Goal: Task Accomplishment & Management: Complete application form

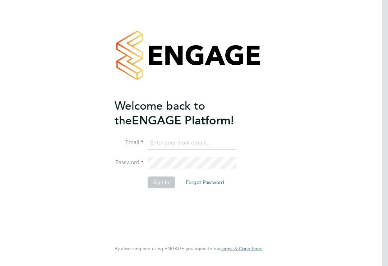
click at [156, 137] on input at bounding box center [192, 143] width 89 height 13
click at [160, 147] on input at bounding box center [192, 143] width 89 height 13
type input "[PERSON_NAME][EMAIL_ADDRESS][DOMAIN_NAME]"
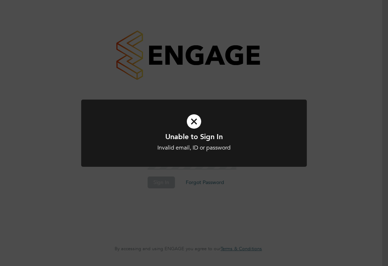
click at [192, 123] on icon at bounding box center [194, 121] width 187 height 28
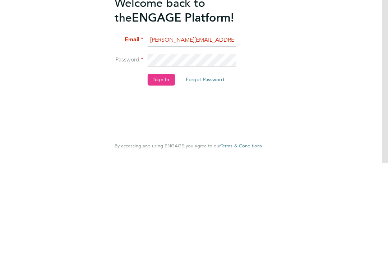
click at [152, 176] on button "Sign In" at bounding box center [161, 182] width 27 height 12
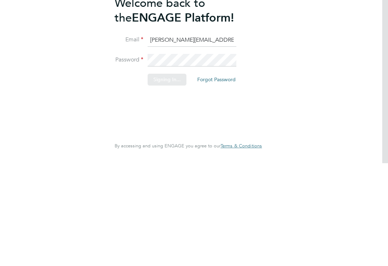
scroll to position [11, 0]
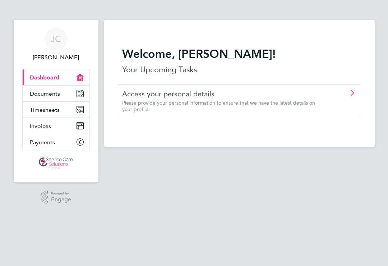
click at [84, 110] on link "Timesheets" at bounding box center [56, 110] width 67 height 16
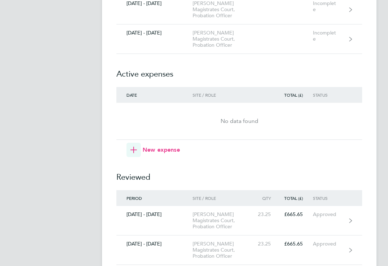
scroll to position [752, 0]
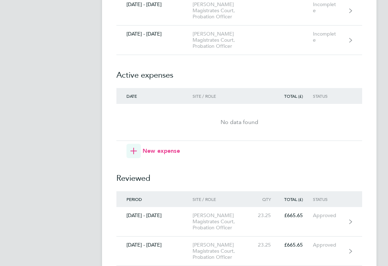
click at [349, 55] on link "[DATE] - [DATE] [PERSON_NAME] Magistrates Court, Probation Officer Incomplete" at bounding box center [239, 40] width 246 height 29
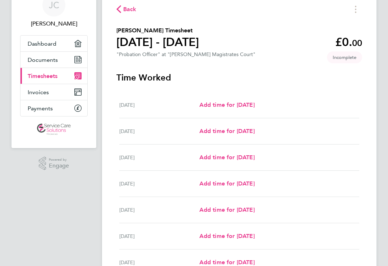
scroll to position [84, 0]
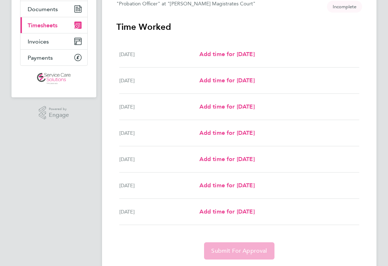
click at [208, 84] on span "Add time for [DATE]" at bounding box center [226, 80] width 55 height 7
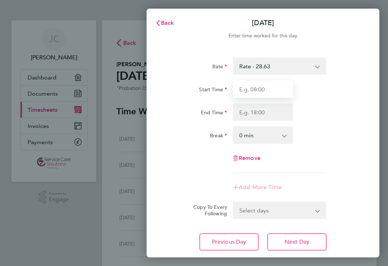
click at [244, 90] on input "Start Time" at bounding box center [263, 89] width 60 height 17
type input "08:15"
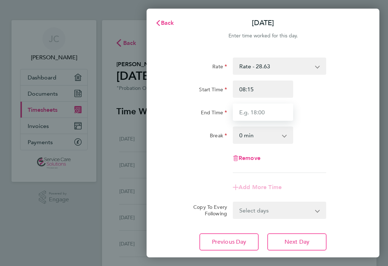
click at [246, 119] on input "End Time" at bounding box center [263, 112] width 60 height 17
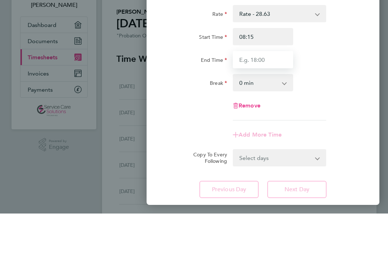
type input "Q"
type input "16:45"
click at [234, 127] on select "0 min 15 min 30 min 45 min 60 min 75 min 90 min" at bounding box center [259, 135] width 50 height 16
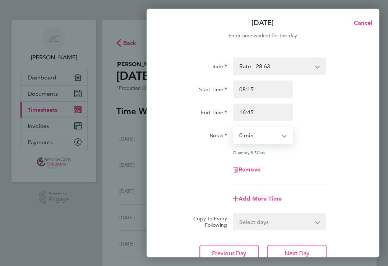
select select "30"
click at [286, 253] on span "Next Day" at bounding box center [297, 253] width 25 height 7
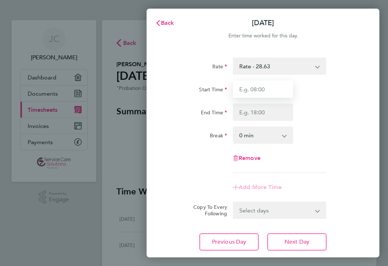
click at [239, 86] on input "Start Time" at bounding box center [263, 89] width 60 height 17
type input "08:30"
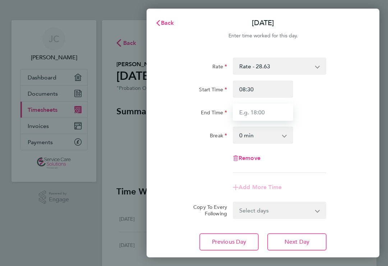
click at [236, 111] on input "End Time" at bounding box center [263, 112] width 60 height 17
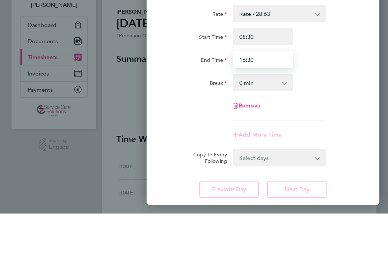
type input "16:30"
click at [236, 127] on select "0 min 15 min 30 min 45 min 60 min 75 min 90 min" at bounding box center [259, 135] width 50 height 16
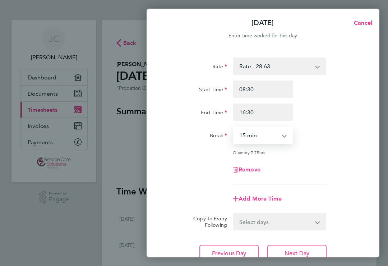
click at [243, 132] on select "0 min 15 min 30 min 45 min 60 min 75 min 90 min" at bounding box center [259, 135] width 50 height 16
select select "30"
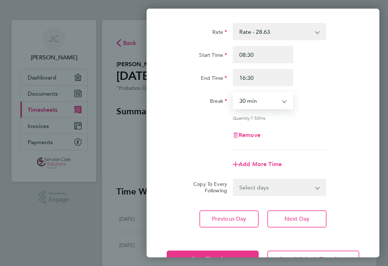
scroll to position [35, 0]
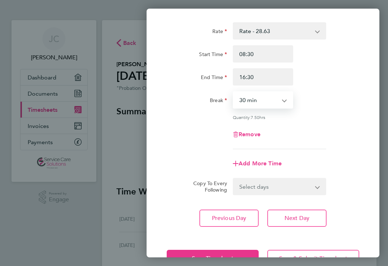
click at [280, 216] on button "Next Day" at bounding box center [296, 218] width 59 height 17
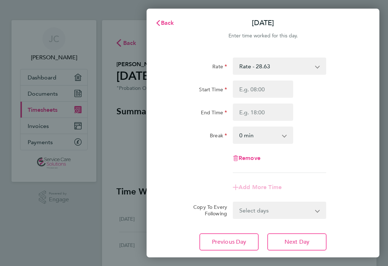
click at [162, 25] on span "Back" at bounding box center [167, 22] width 13 height 7
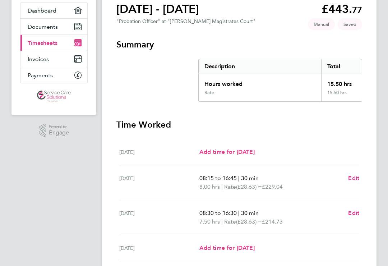
scroll to position [194, 0]
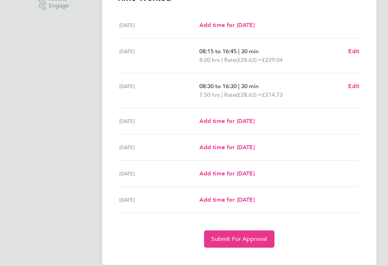
click at [224, 240] on span "Submit For Approval" at bounding box center [239, 238] width 56 height 7
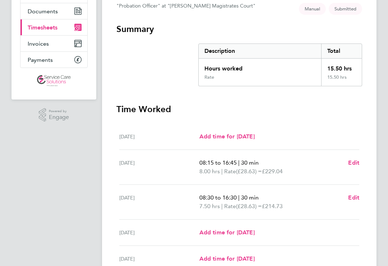
scroll to position [0, 0]
